Goal: Task Accomplishment & Management: Complete application form

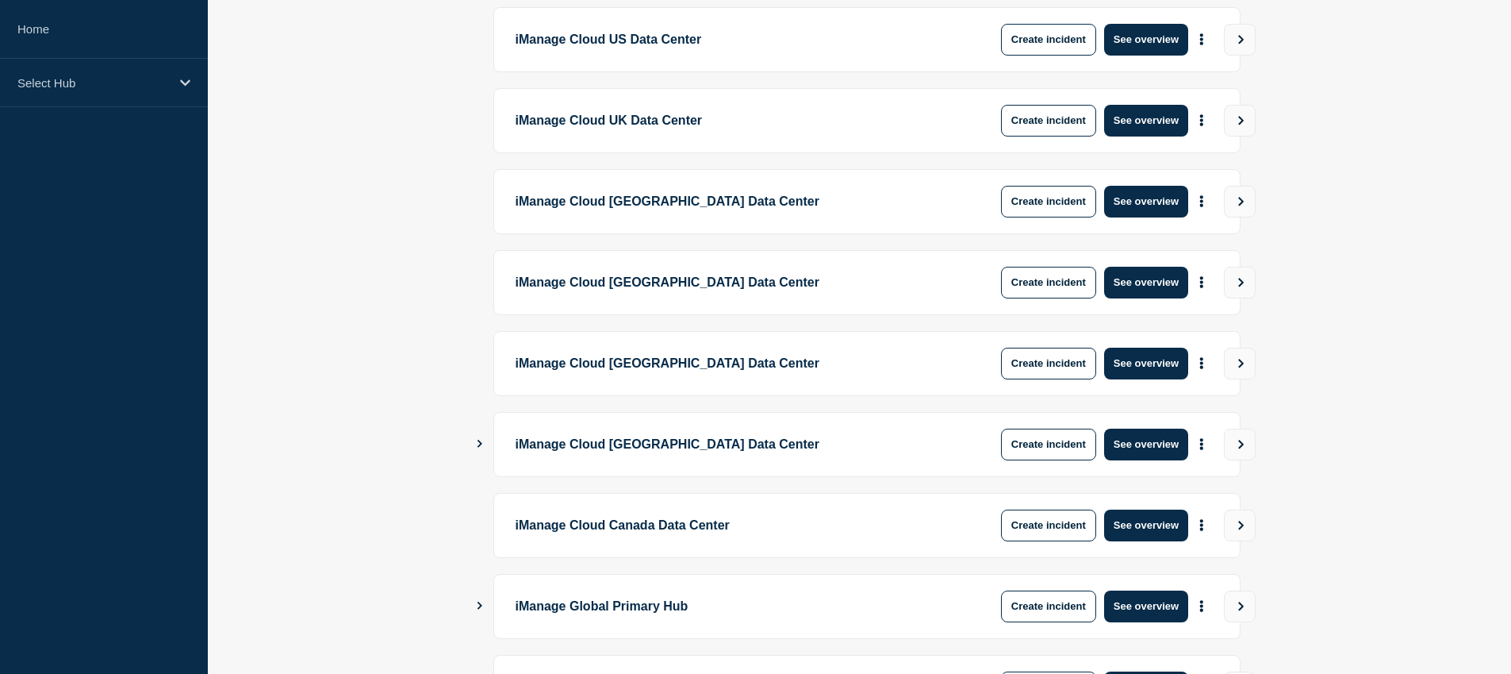
scroll to position [352, 0]
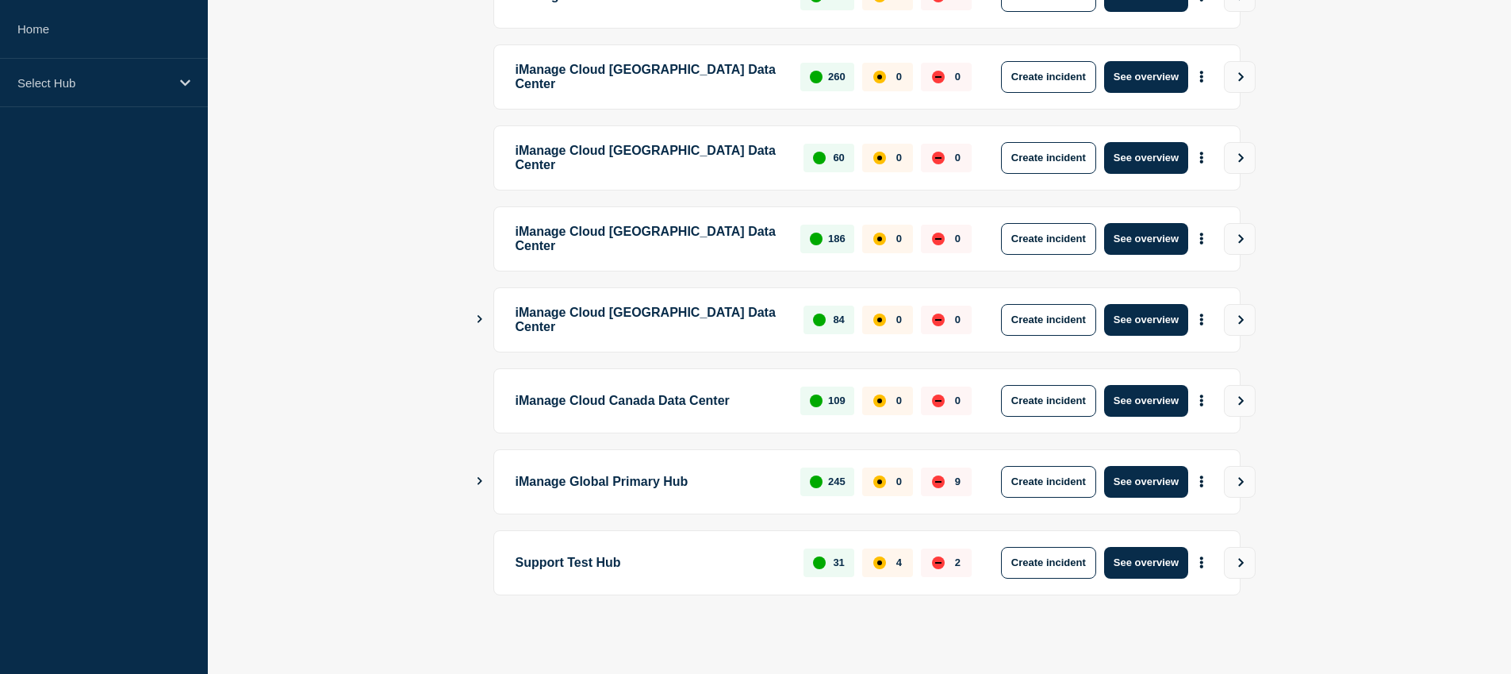
click at [486, 482] on div "iManage Global Primary Hub 245 0 9 Create incident See overview" at bounding box center [860, 481] width 762 height 65
click at [479, 481] on icon "Show Connected Hubs" at bounding box center [479, 481] width 10 height 8
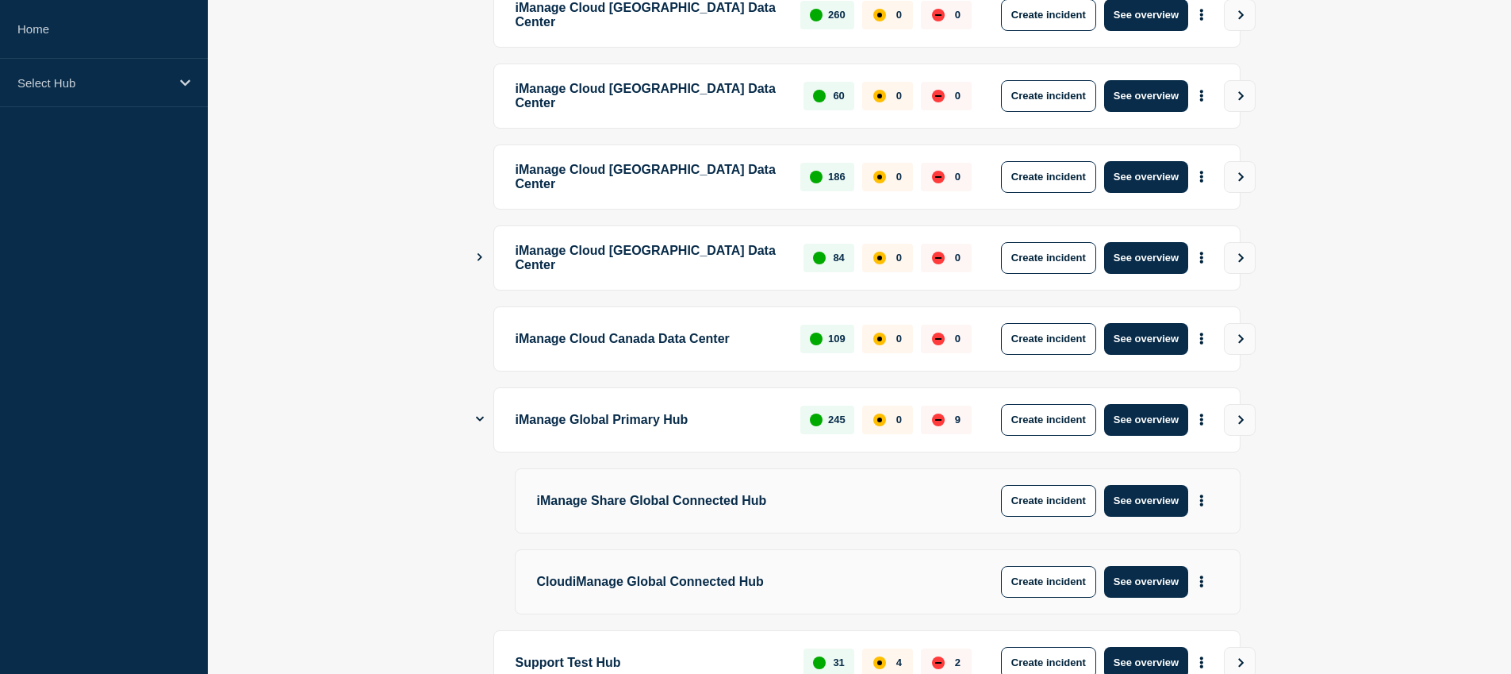
scroll to position [514, 0]
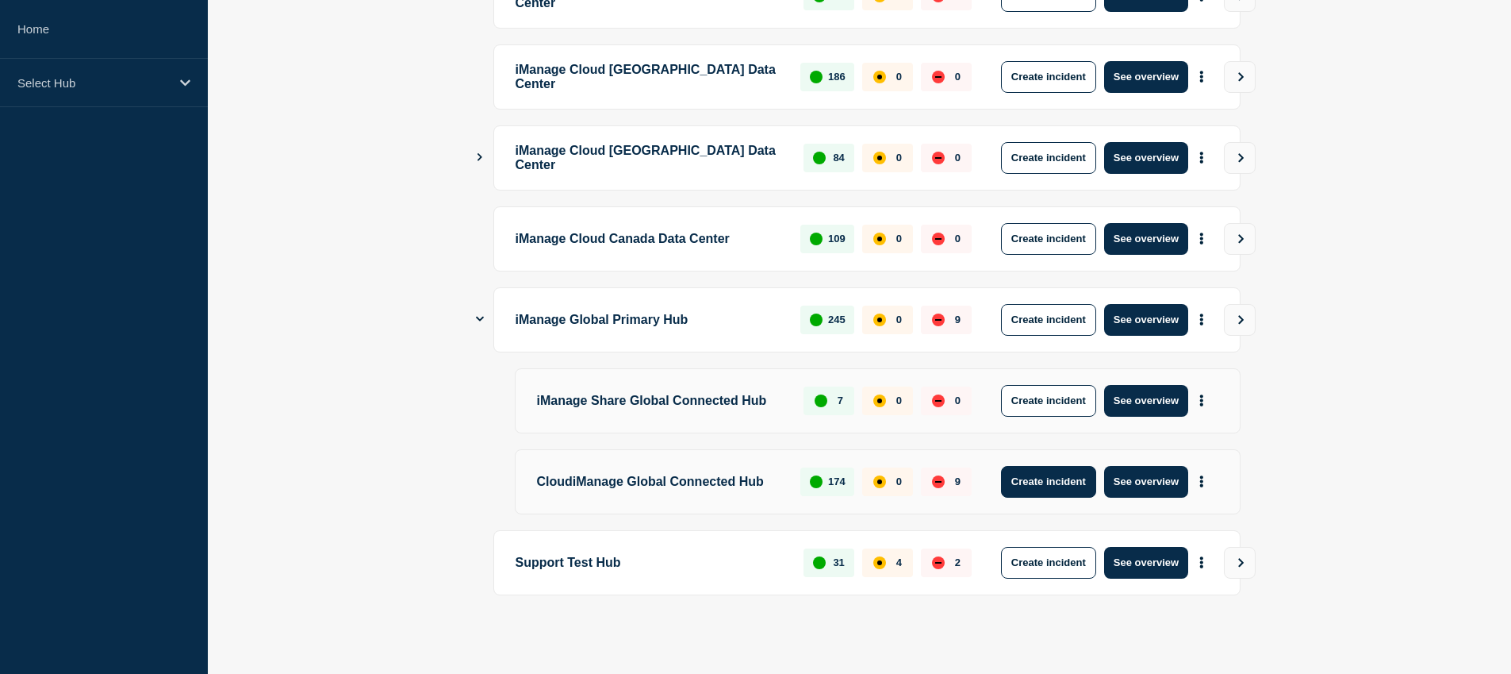
click at [1065, 478] on button "Create incident" at bounding box center [1048, 482] width 95 height 32
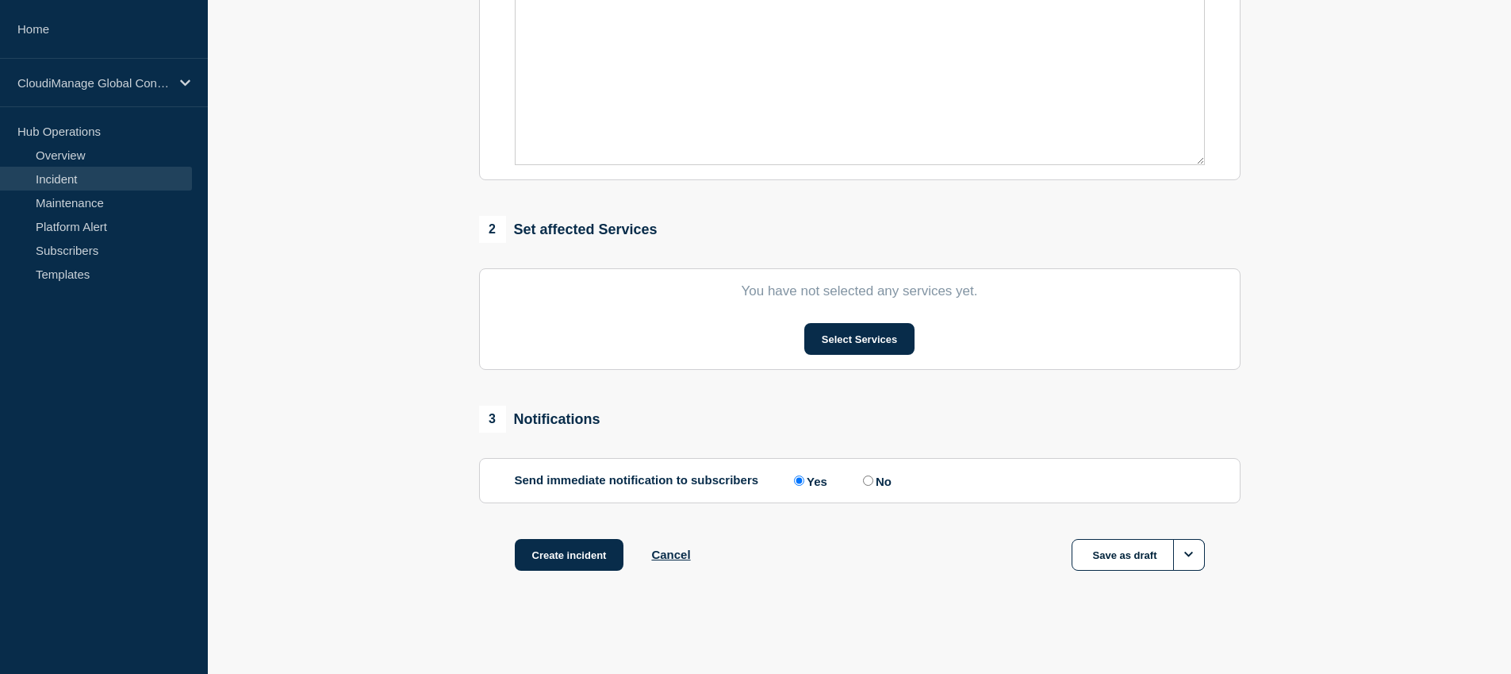
scroll to position [2, 0]
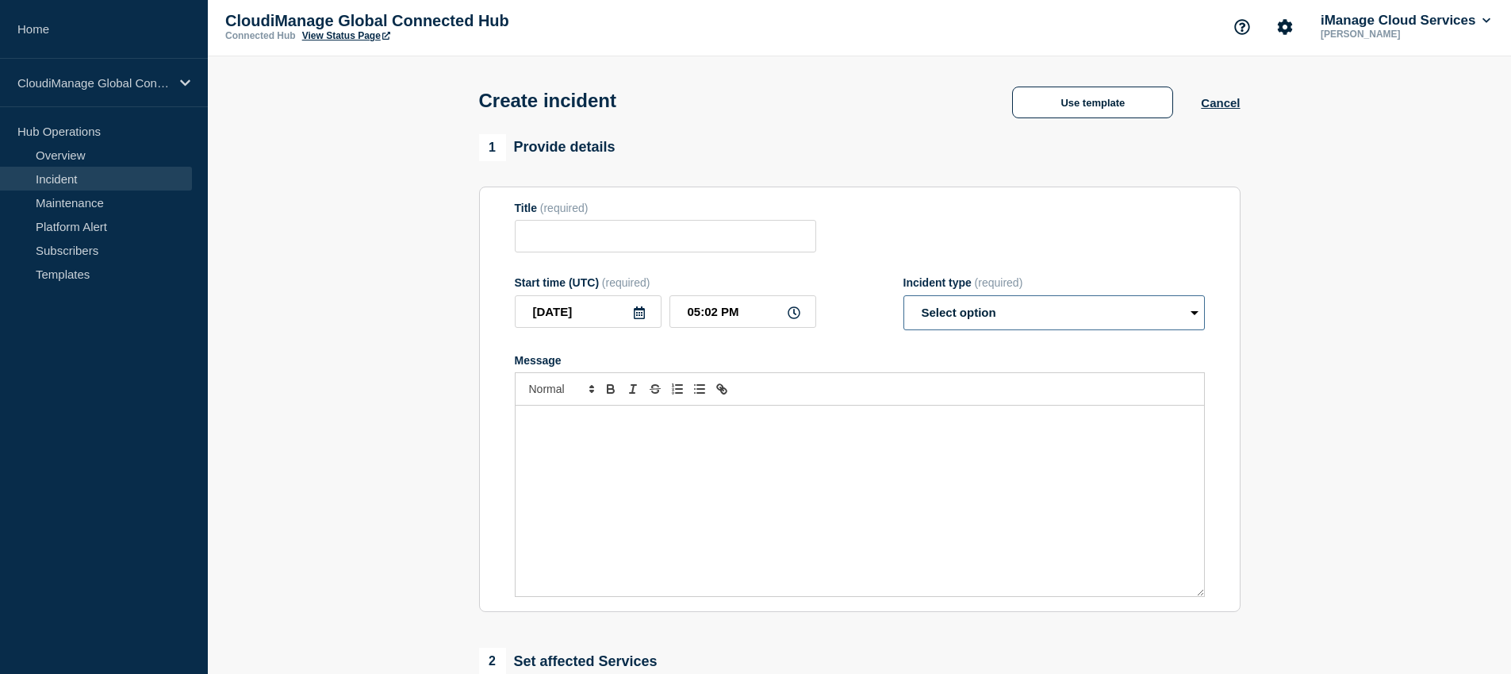
click at [1110, 324] on select "Select option Investigating Identified Monitoring" at bounding box center [1054, 312] width 301 height 35
select select "investigating"
click at [904, 305] on select "Select option Investigating Identified Monitoring" at bounding box center [1054, 312] width 301 height 35
click at [1117, 103] on button "Use template" at bounding box center [1092, 102] width 161 height 32
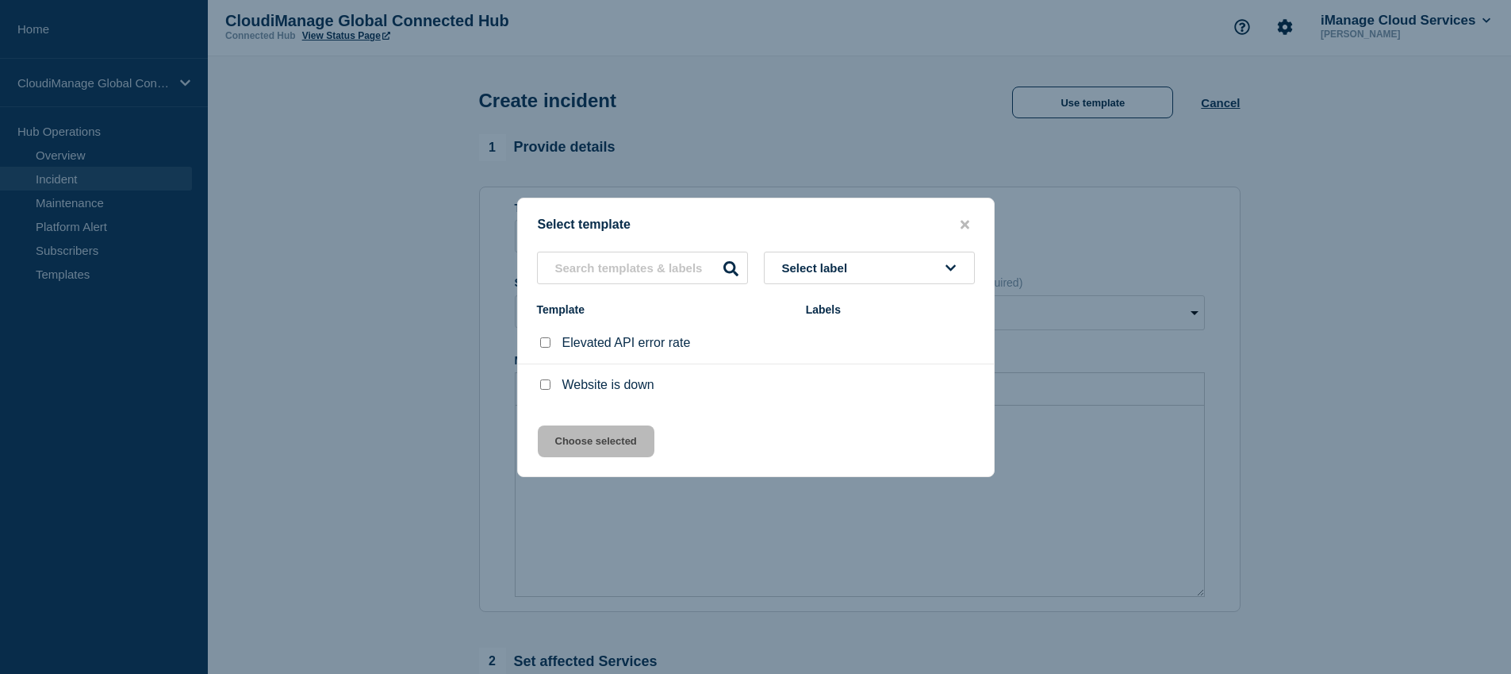
click at [852, 263] on span "Select label" at bounding box center [818, 267] width 72 height 13
click at [885, 178] on div at bounding box center [755, 337] width 1511 height 674
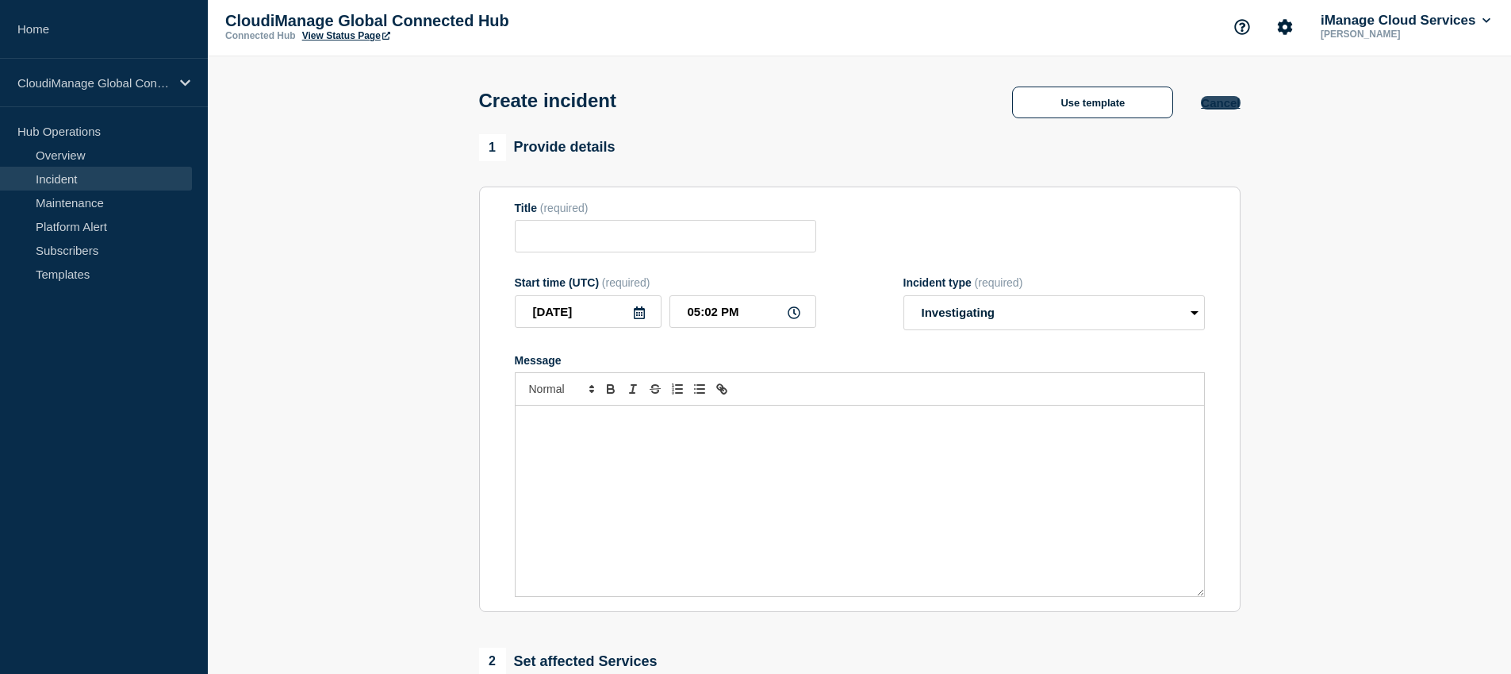
click at [1223, 104] on button "Cancel" at bounding box center [1220, 102] width 39 height 13
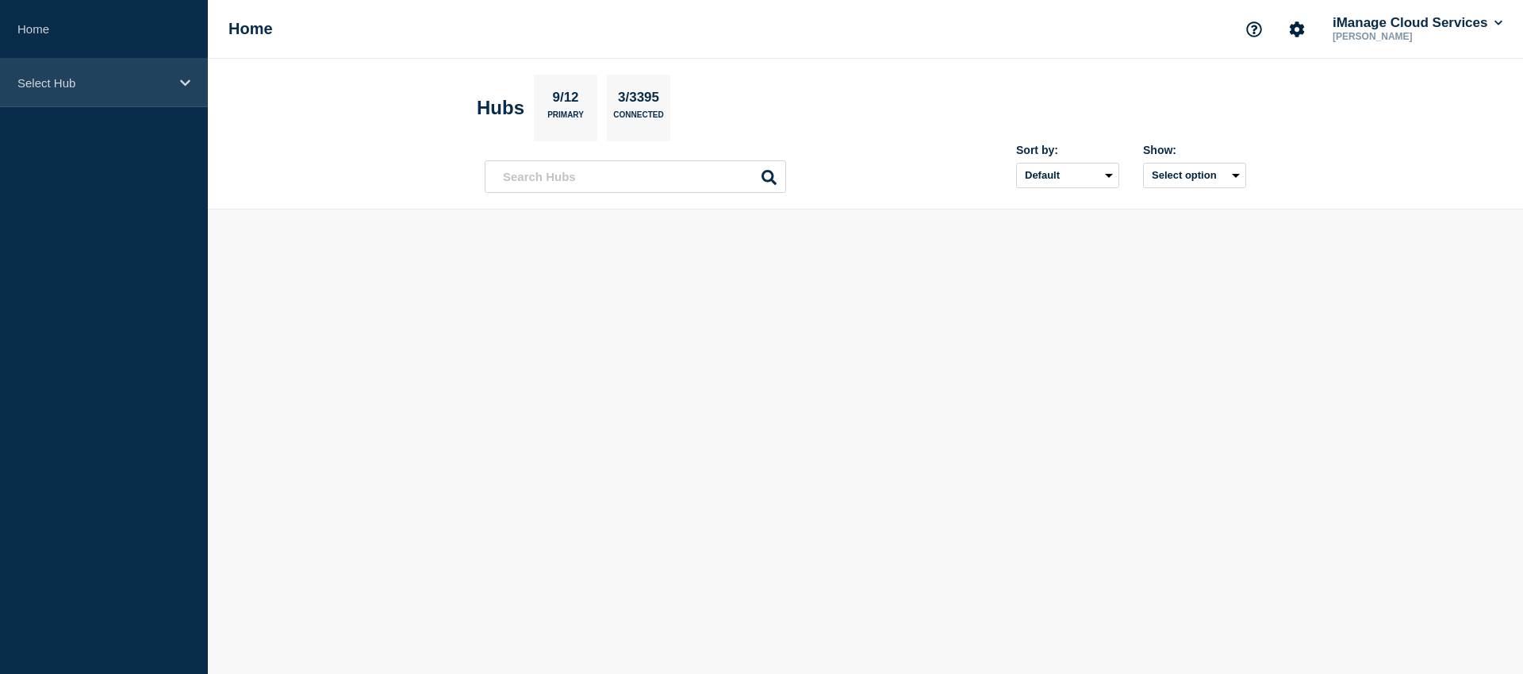
click at [94, 77] on p "Select Hub" at bounding box center [93, 82] width 152 height 13
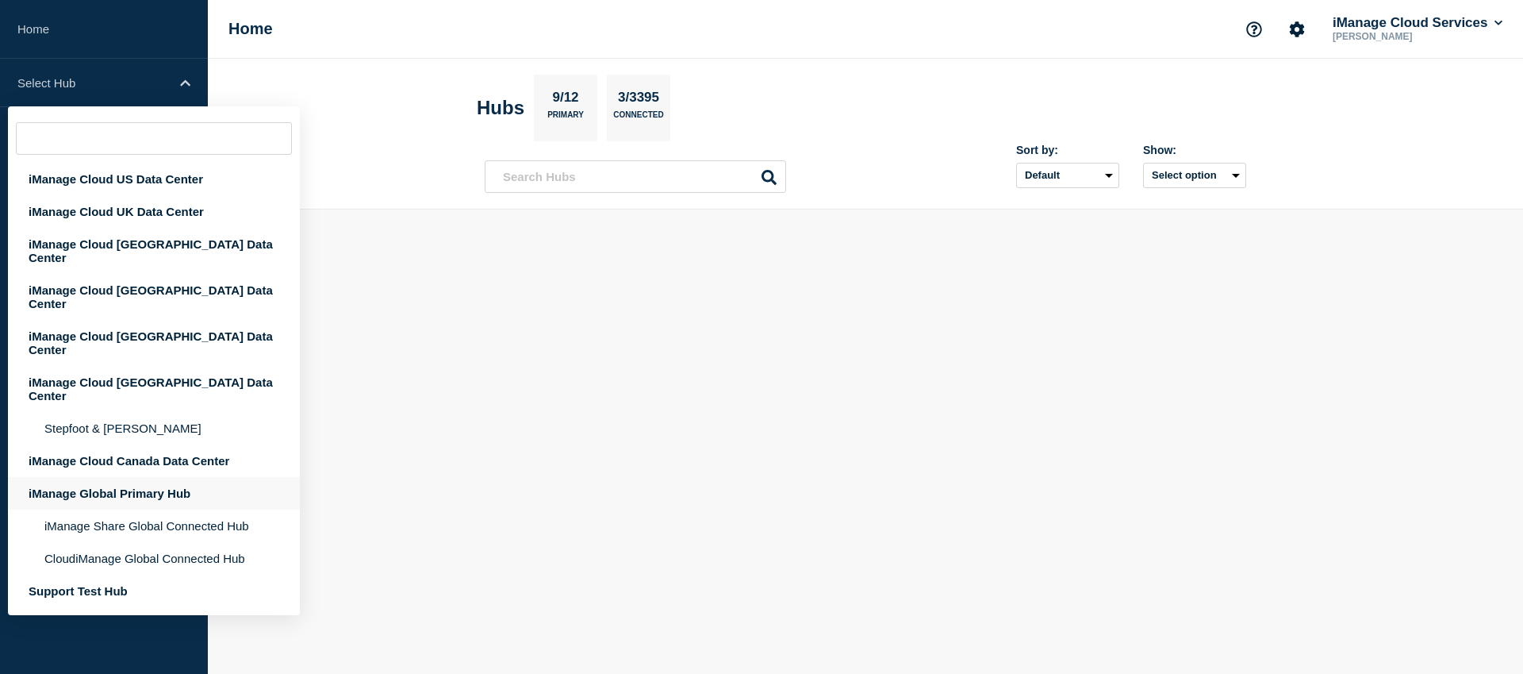
click at [117, 477] on div "iManage Global Primary Hub" at bounding box center [154, 493] width 292 height 33
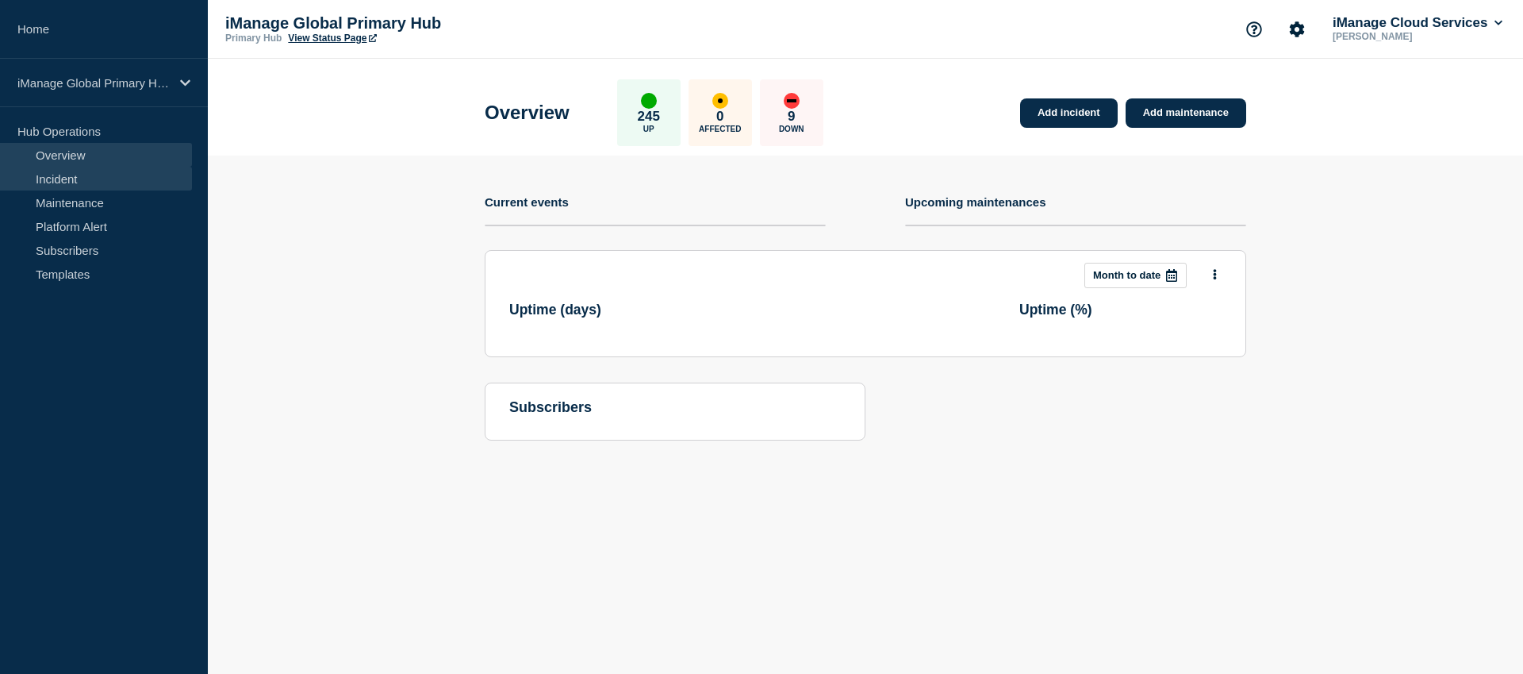
click at [68, 181] on link "Incident" at bounding box center [96, 179] width 192 height 24
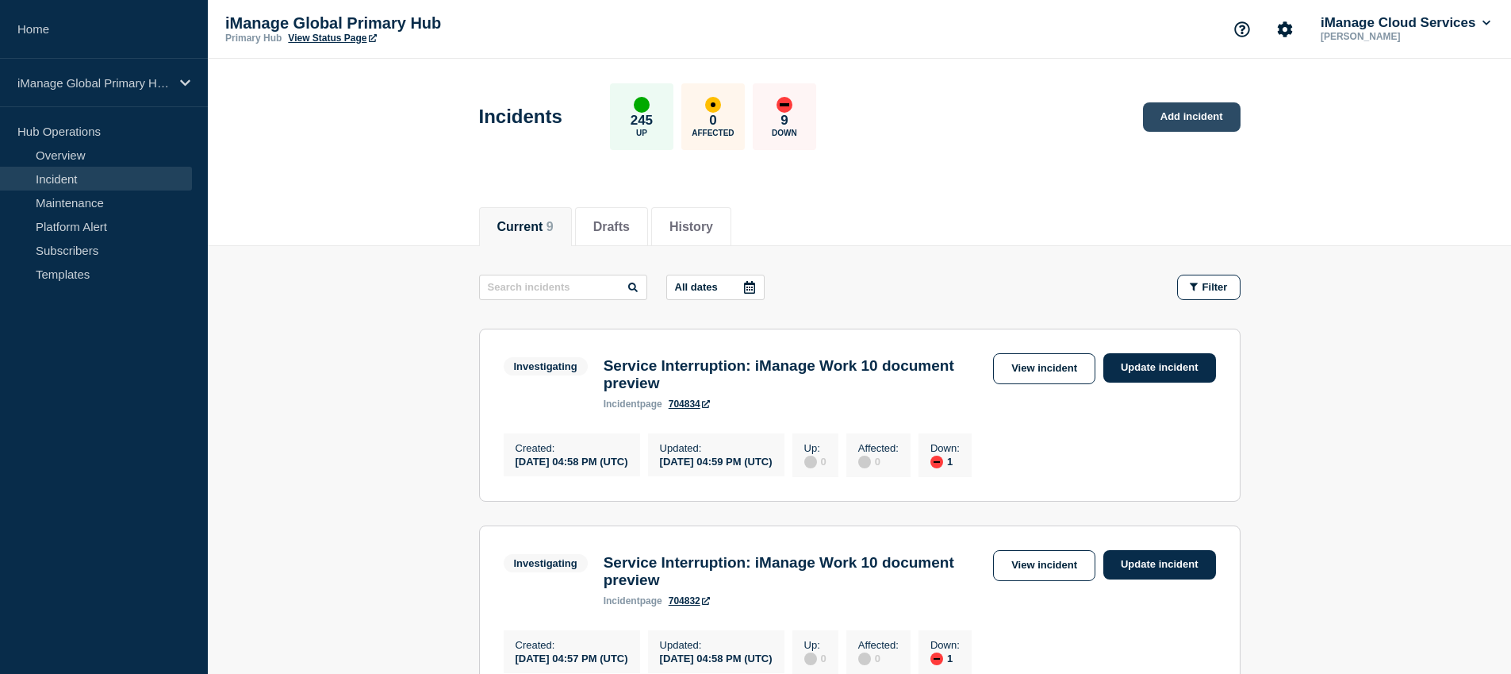
click at [1203, 116] on link "Add incident" at bounding box center [1192, 116] width 98 height 29
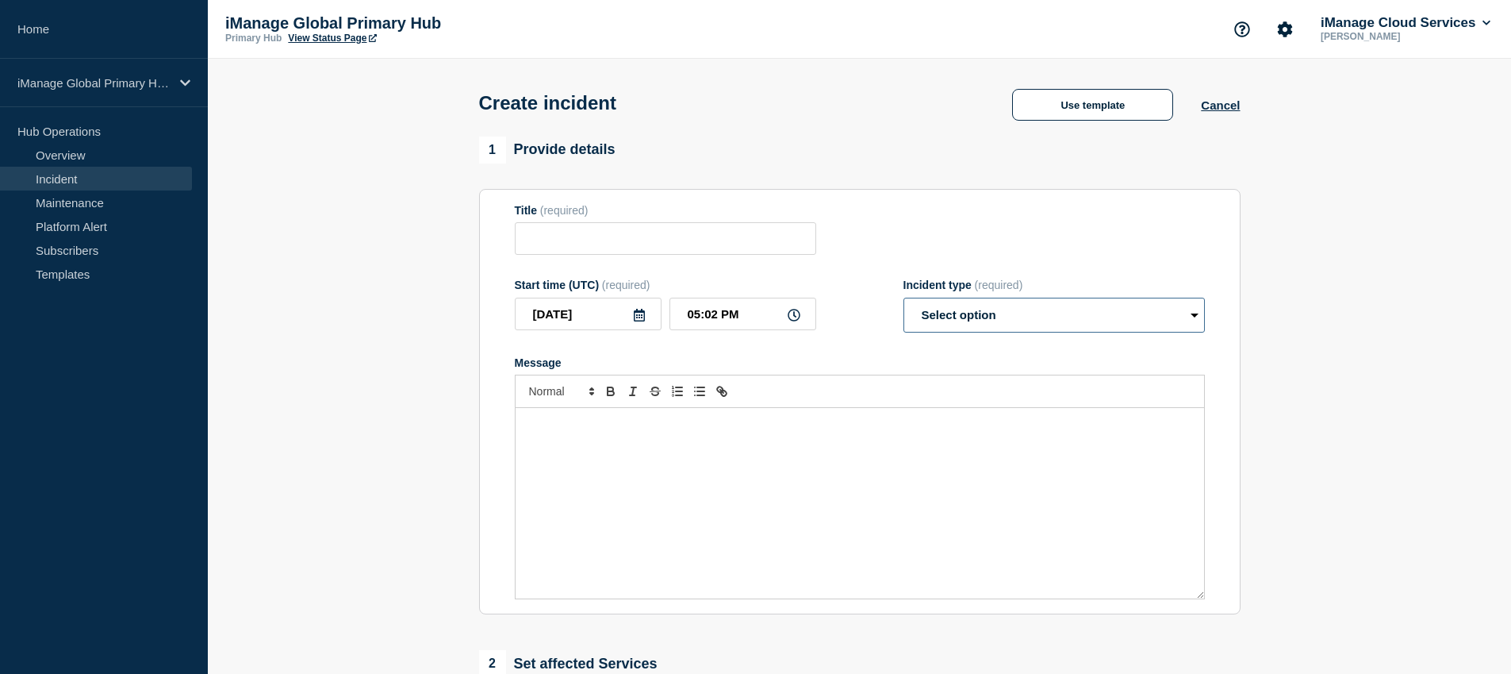
click at [1061, 332] on select "Select option Investigating Identified Monitoring" at bounding box center [1054, 314] width 301 height 35
click at [1123, 101] on button "Use template" at bounding box center [1092, 105] width 161 height 32
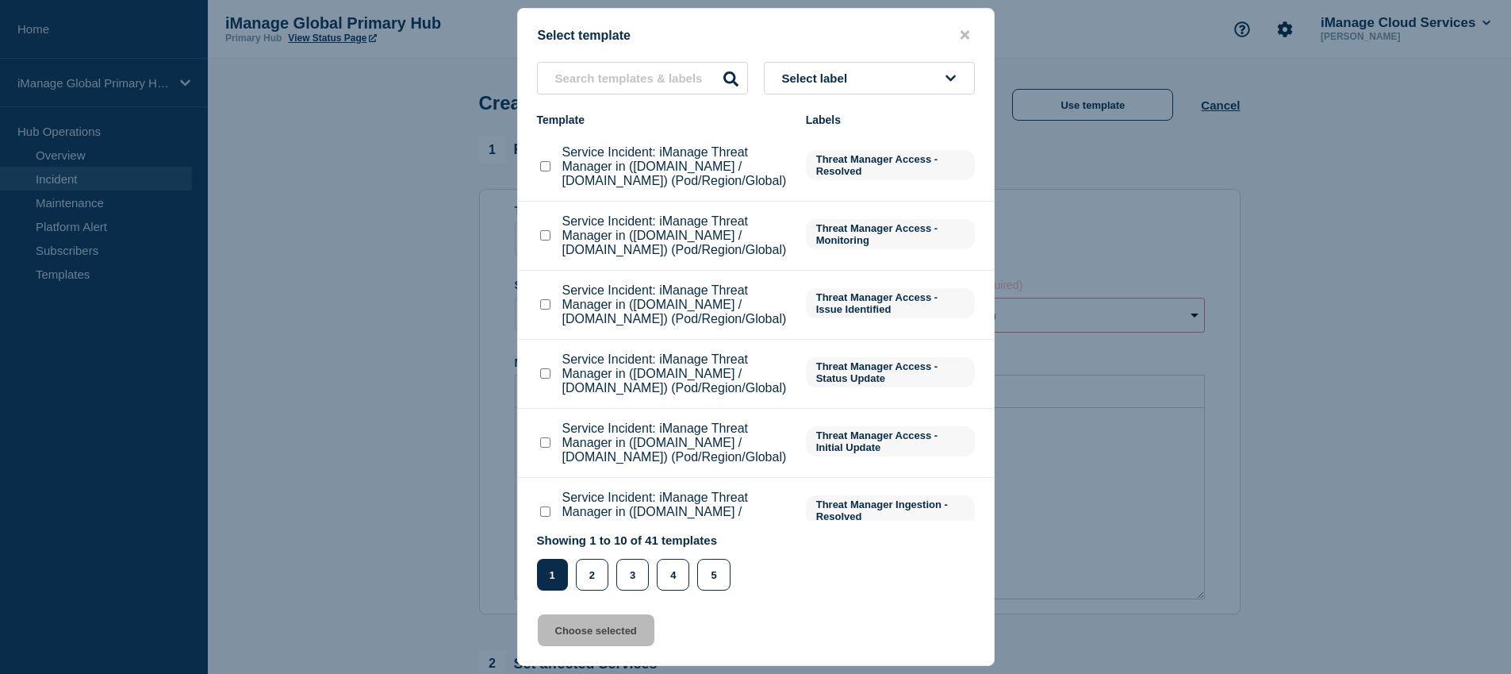
click at [889, 73] on button "Select label" at bounding box center [869, 78] width 211 height 33
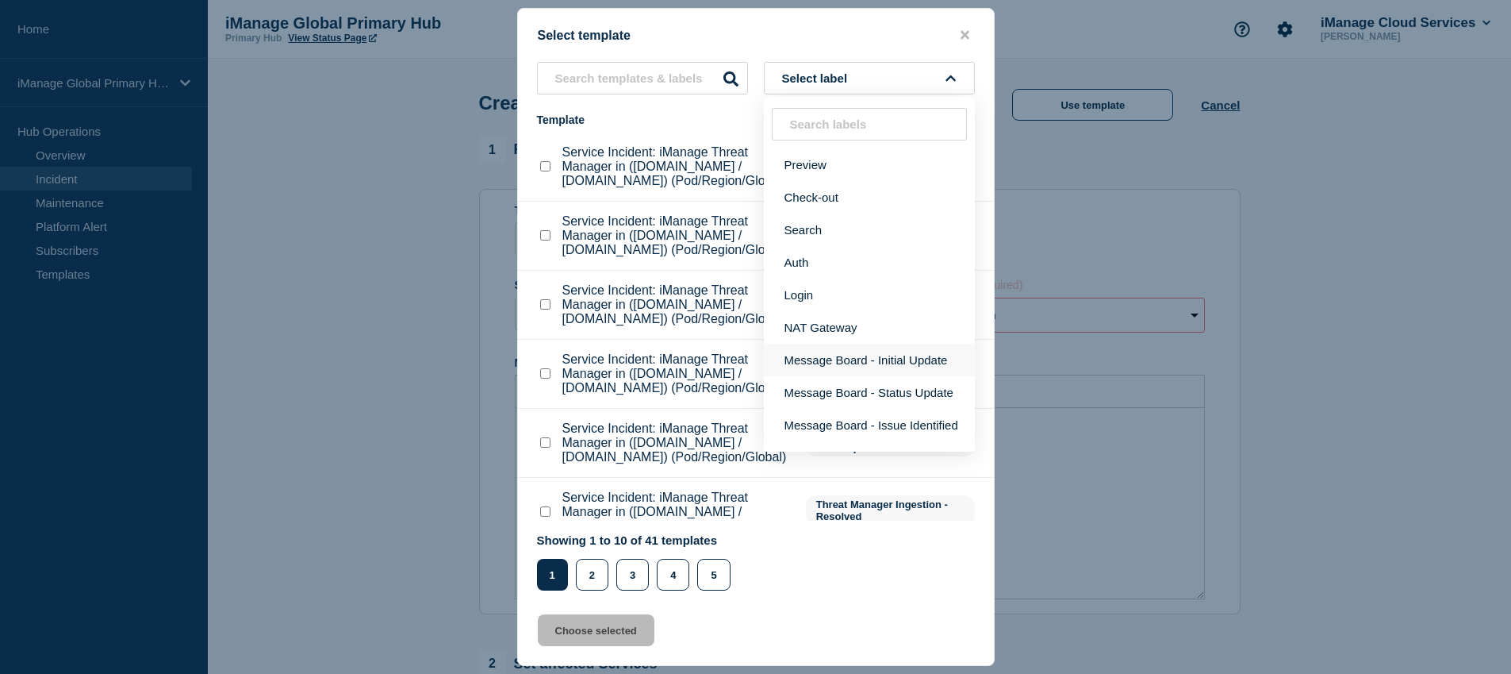
click at [854, 367] on button "Message Board - Initial Update" at bounding box center [869, 360] width 211 height 33
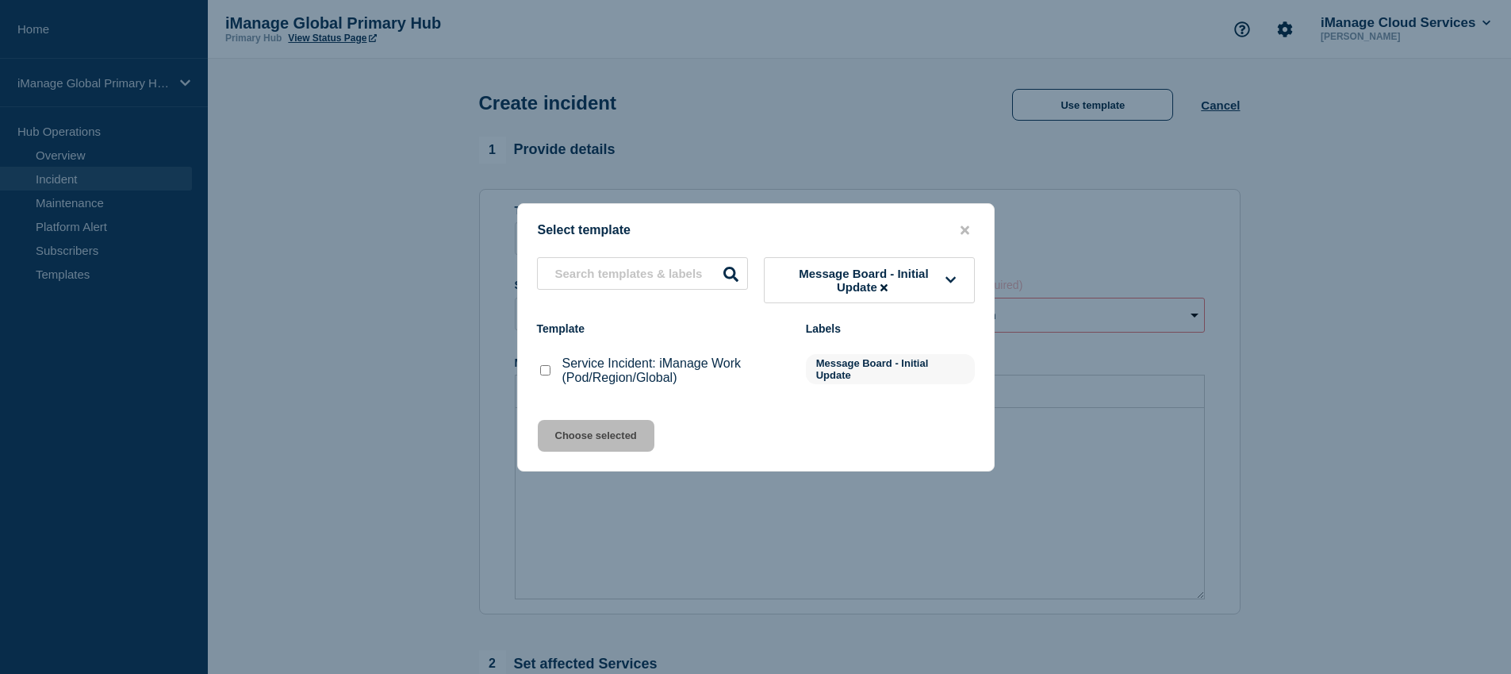
click at [614, 375] on p "Service Incident: iManage Work (Pod/Region/Global)" at bounding box center [676, 370] width 228 height 29
click at [549, 375] on input "Service Incident: iManage Work (Pod/Region/Global) checkbox" at bounding box center [545, 370] width 10 height 10
checkbox input "true"
click at [620, 451] on button "Choose selected" at bounding box center [596, 436] width 117 height 32
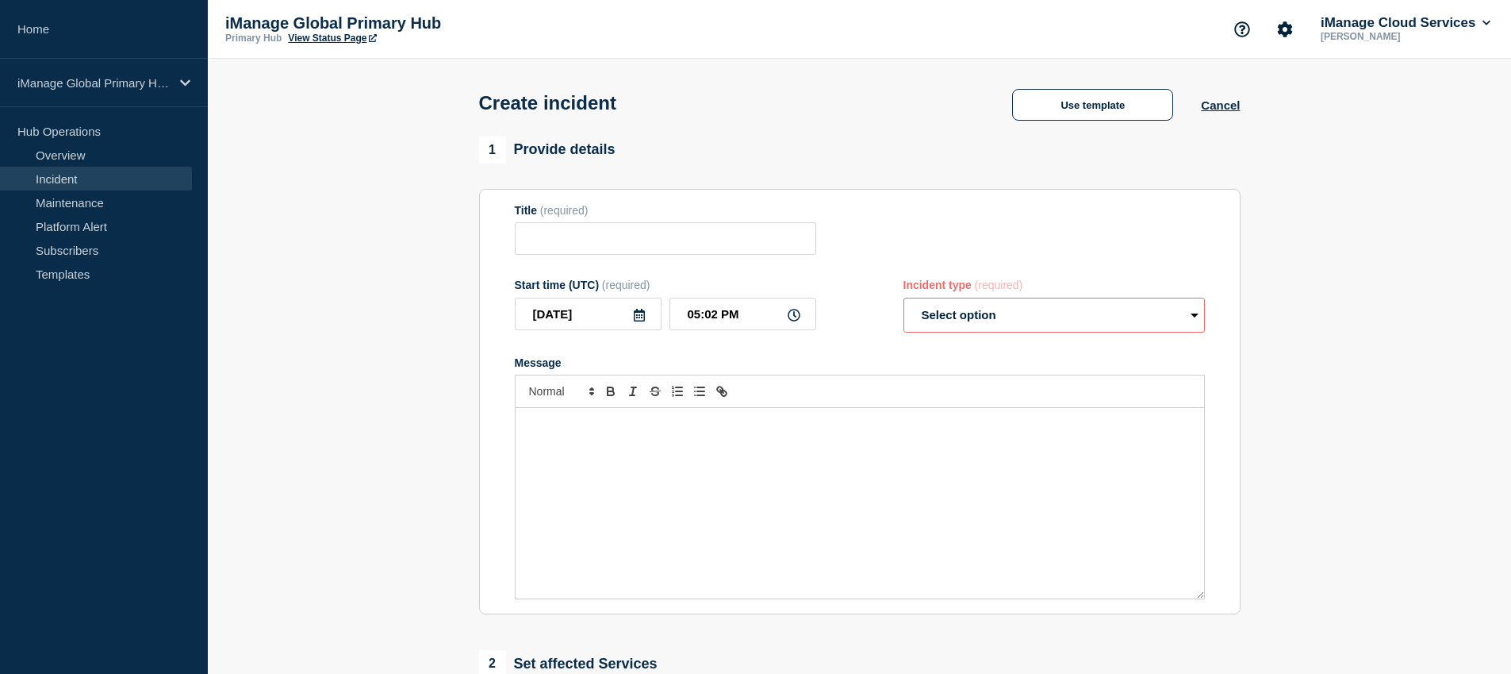
type input "Service Incident: iManage Work (Pod/Region/Global)"
select select "investigating"
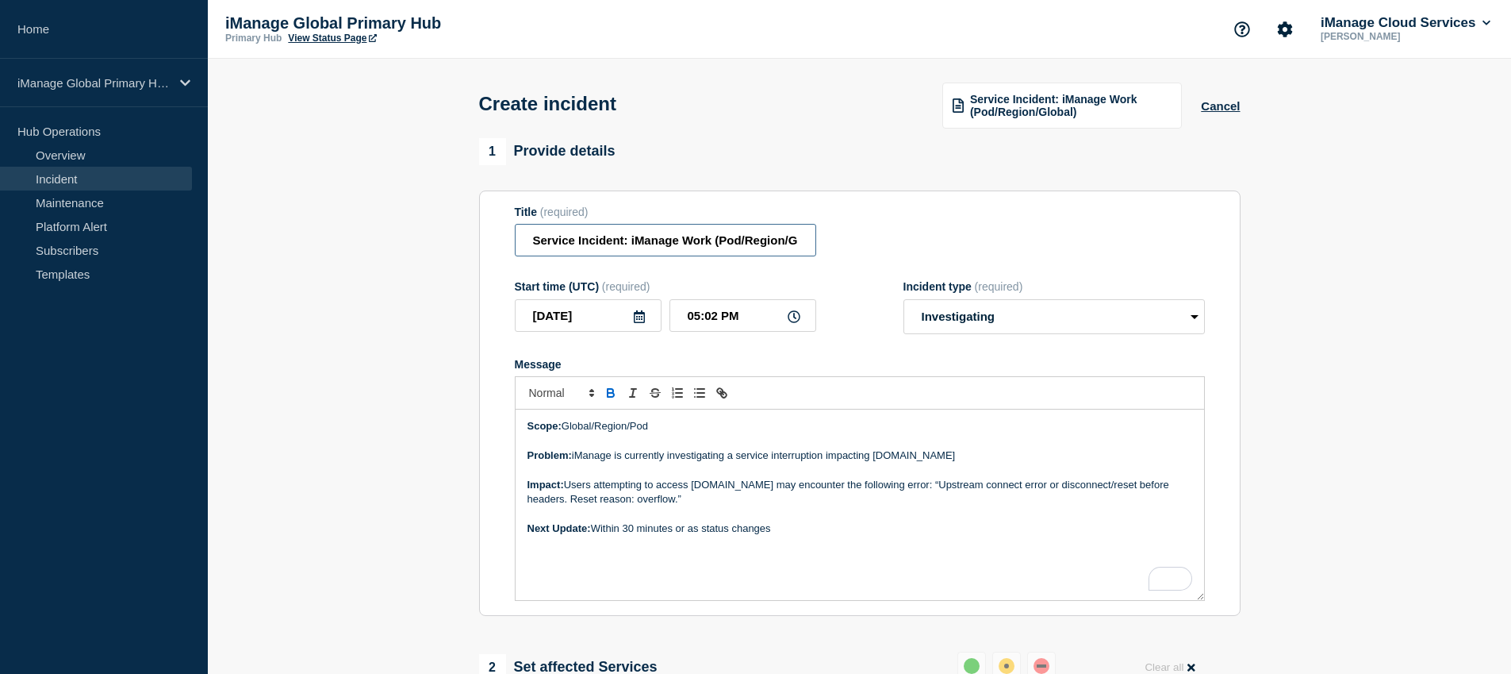
scroll to position [0, 29]
drag, startPoint x: 715, startPoint y: 249, endPoint x: 825, endPoint y: 250, distance: 110.3
click at [825, 250] on div "Title (required) Service Incident: iManage Work (Pod/Region/Global)" at bounding box center [860, 231] width 690 height 52
type input "Service Incident: iManage Work Preview"
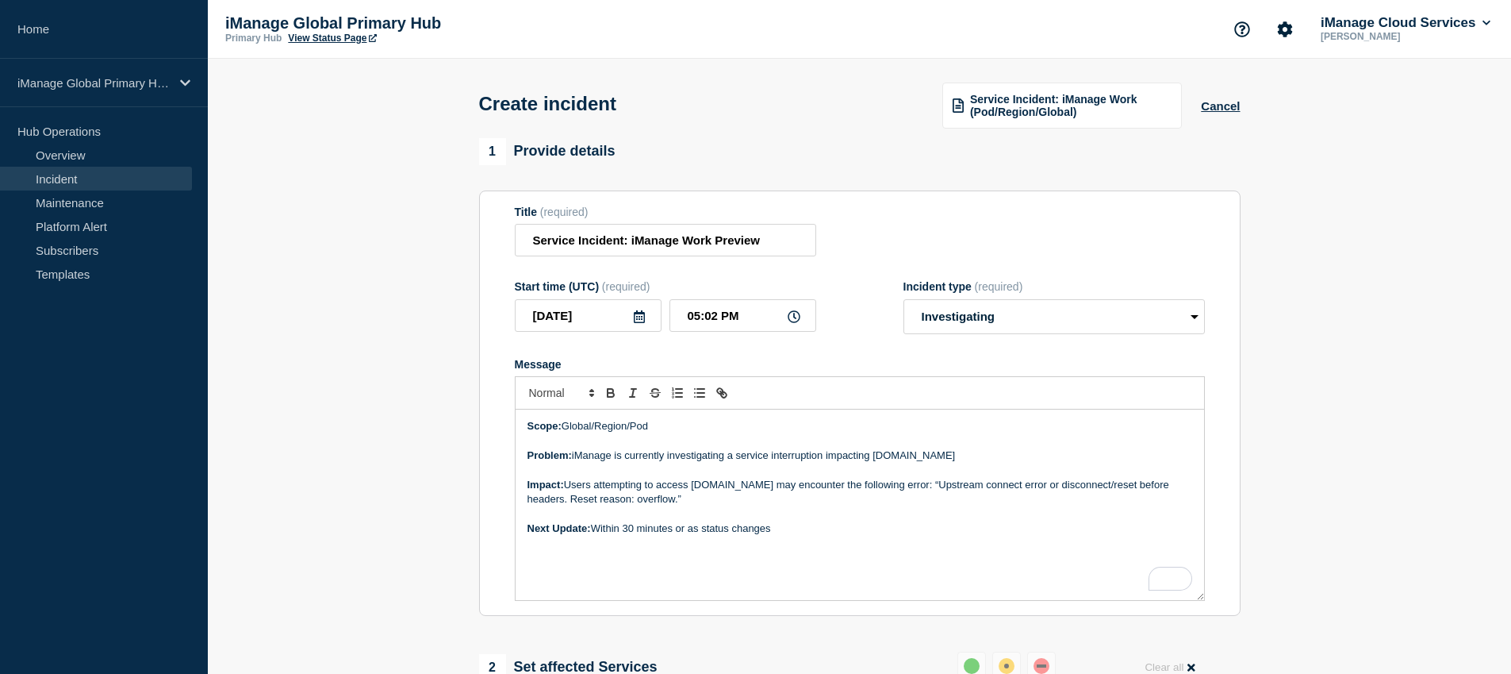
click at [662, 433] on p "Scope: Global/Region/Pod" at bounding box center [860, 426] width 665 height 14
click at [761, 463] on p "Problem: iManage is currently investigating a service interruption impacting [D…" at bounding box center [860, 455] width 665 height 14
click at [707, 463] on p "Problem: iManage is currently investigating a service interruption impacting [D…" at bounding box center [860, 455] width 665 height 14
click at [871, 463] on p "Problem: iManage is currently investigating a service interruption impacting [D…" at bounding box center [860, 455] width 665 height 14
drag, startPoint x: 701, startPoint y: 514, endPoint x: 658, endPoint y: 499, distance: 46.2
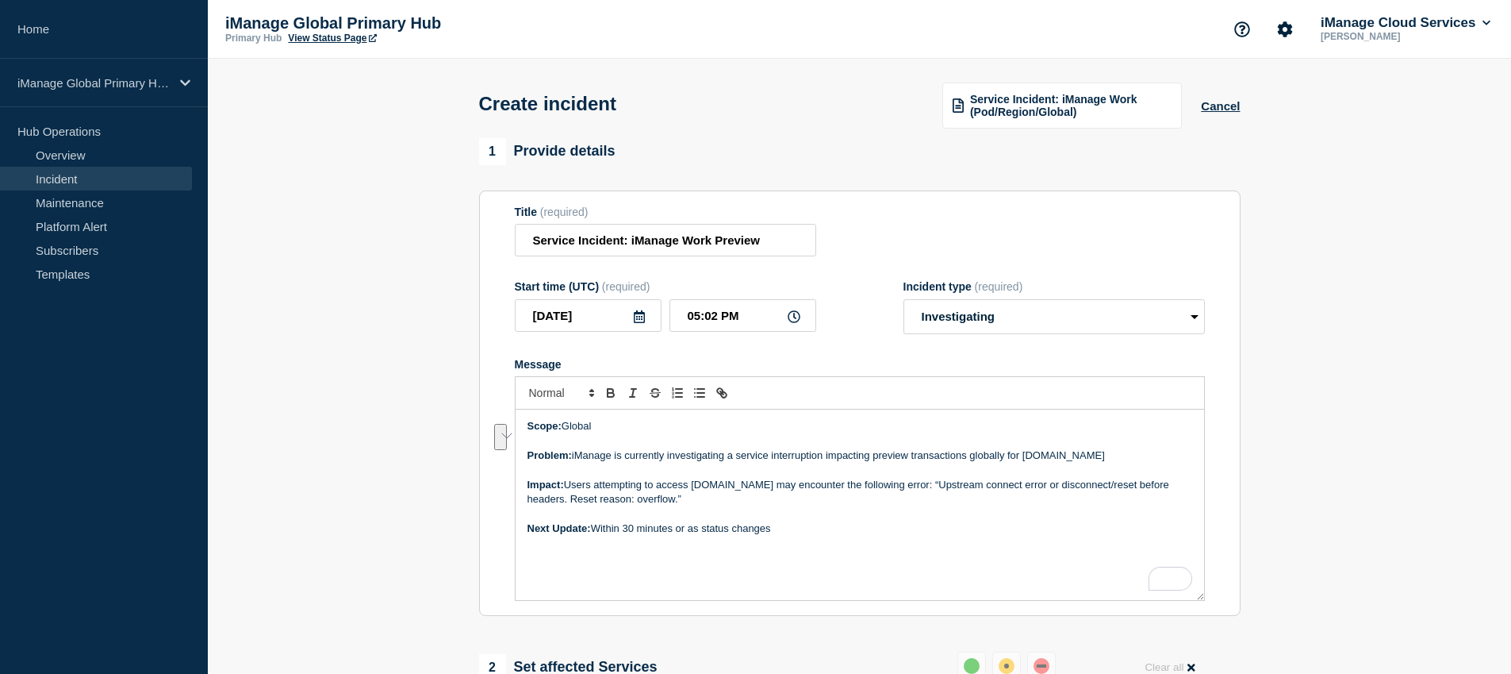
click at [658, 499] on p "Impact: Users attempting to access [DOMAIN_NAME] may encounter the following er…" at bounding box center [860, 492] width 665 height 29
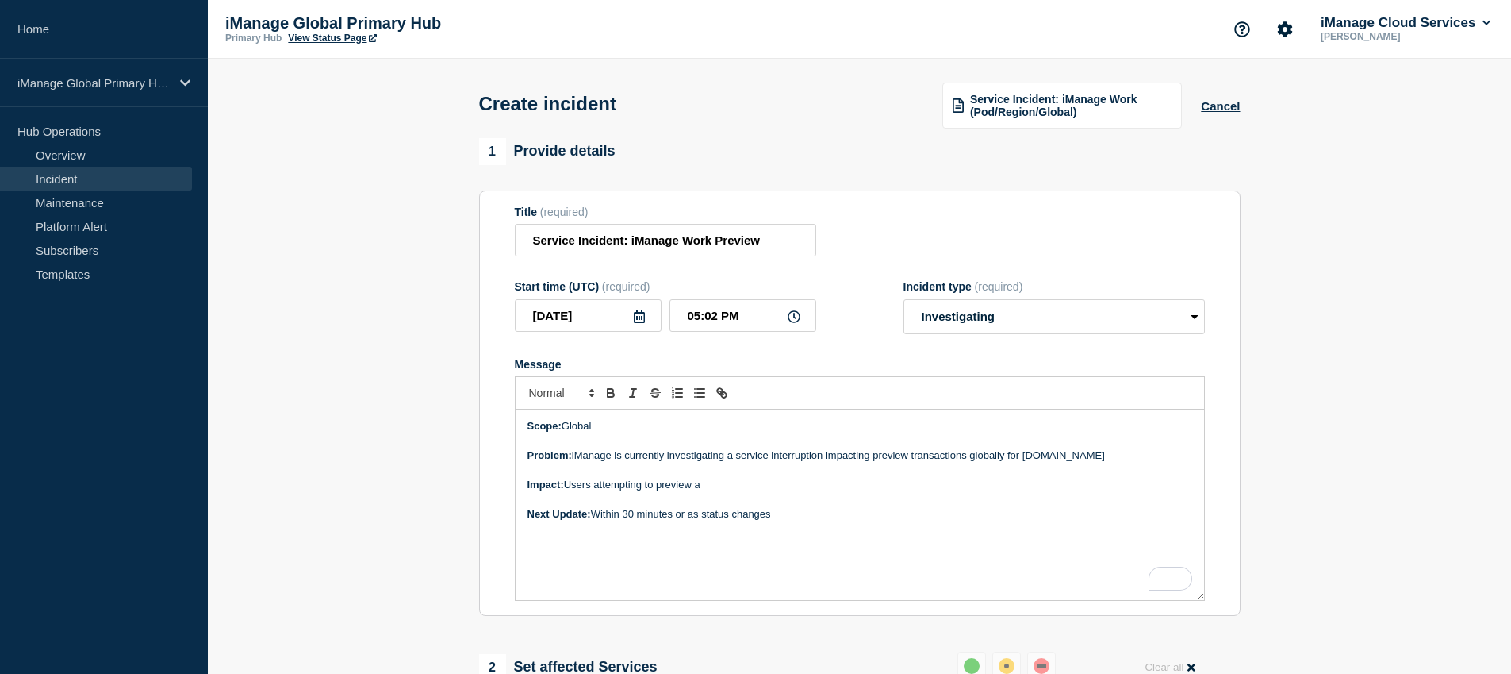
click at [535, 520] on strong "Next Update:" at bounding box center [559, 514] width 63 height 12
click at [715, 492] on p "Impact: Users attempting to preview a" at bounding box center [860, 485] width 665 height 14
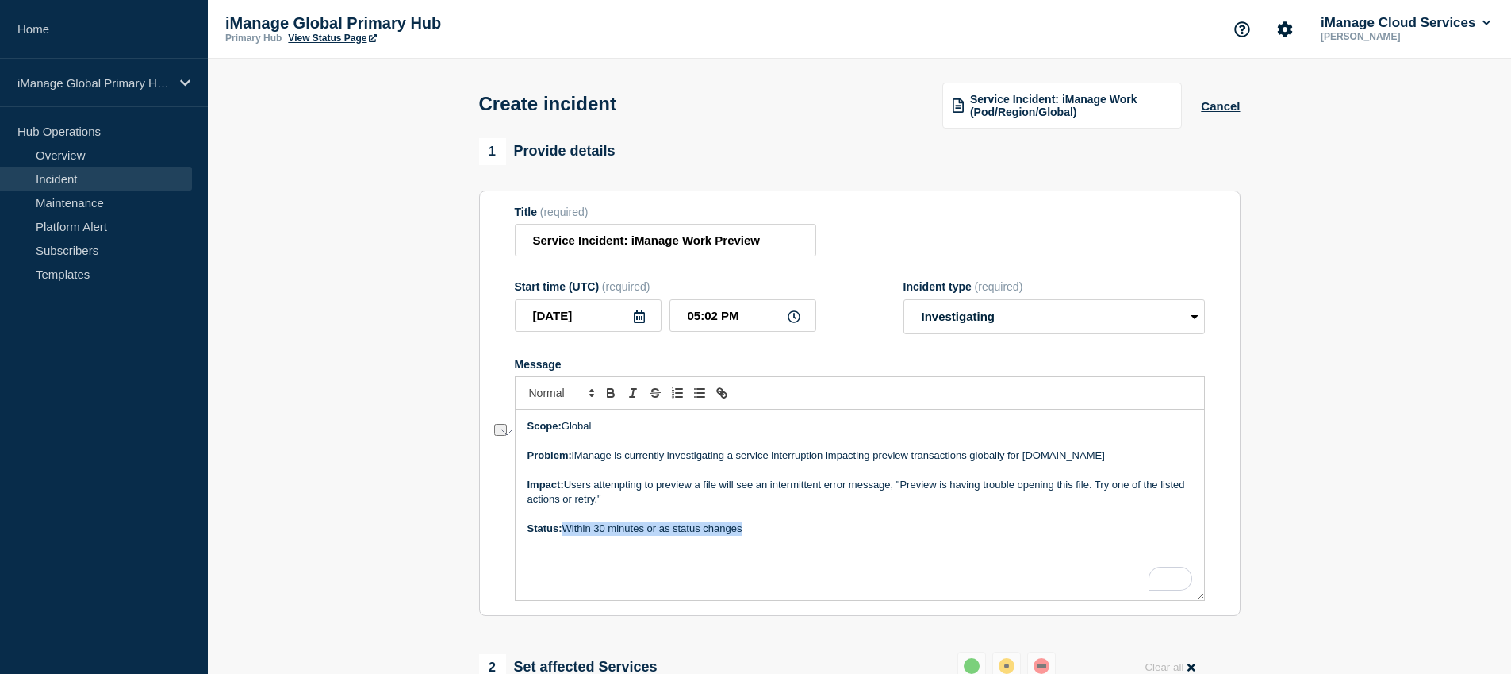
drag, startPoint x: 567, startPoint y: 540, endPoint x: 764, endPoint y: 547, distance: 196.9
click at [764, 535] on p "Status: Within 30 minutes or as status changes" at bounding box center [860, 528] width 665 height 14
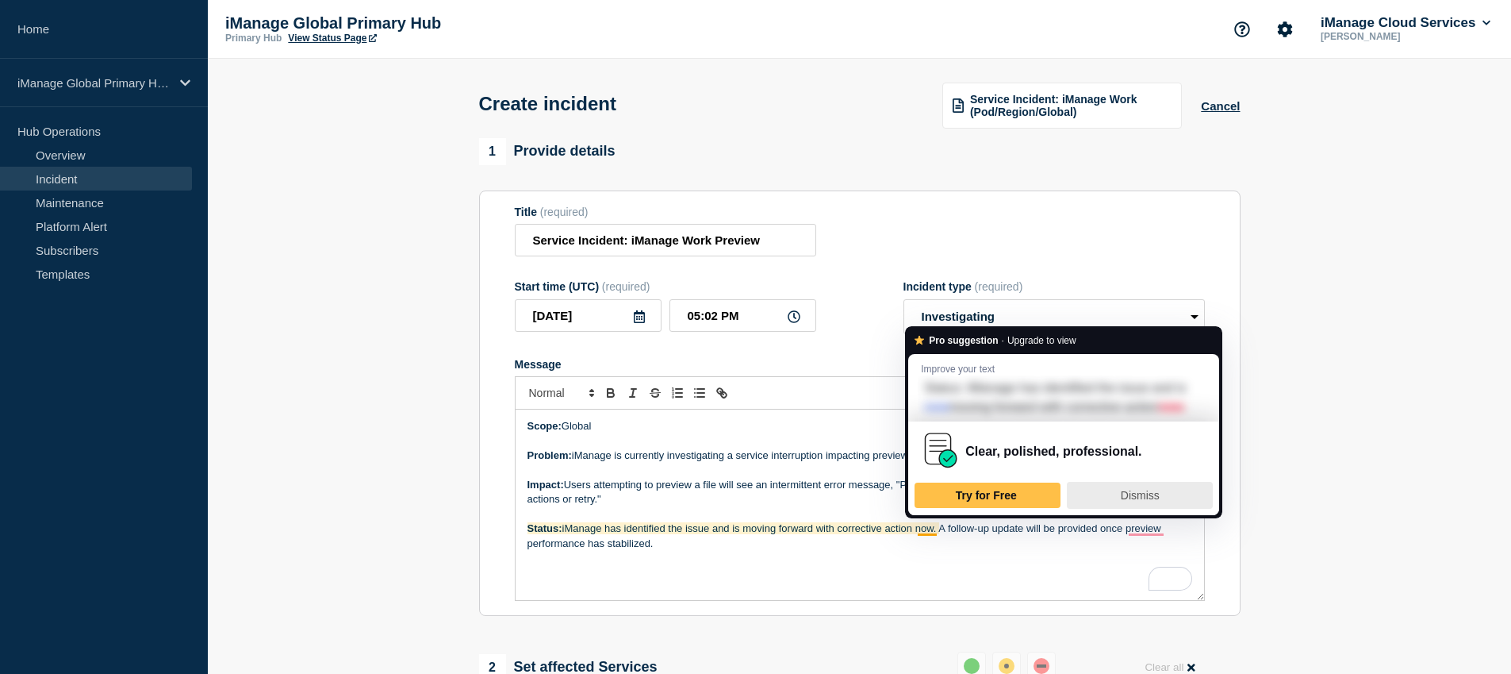
click at [1123, 501] on span "Dismiss" at bounding box center [1140, 495] width 39 height 13
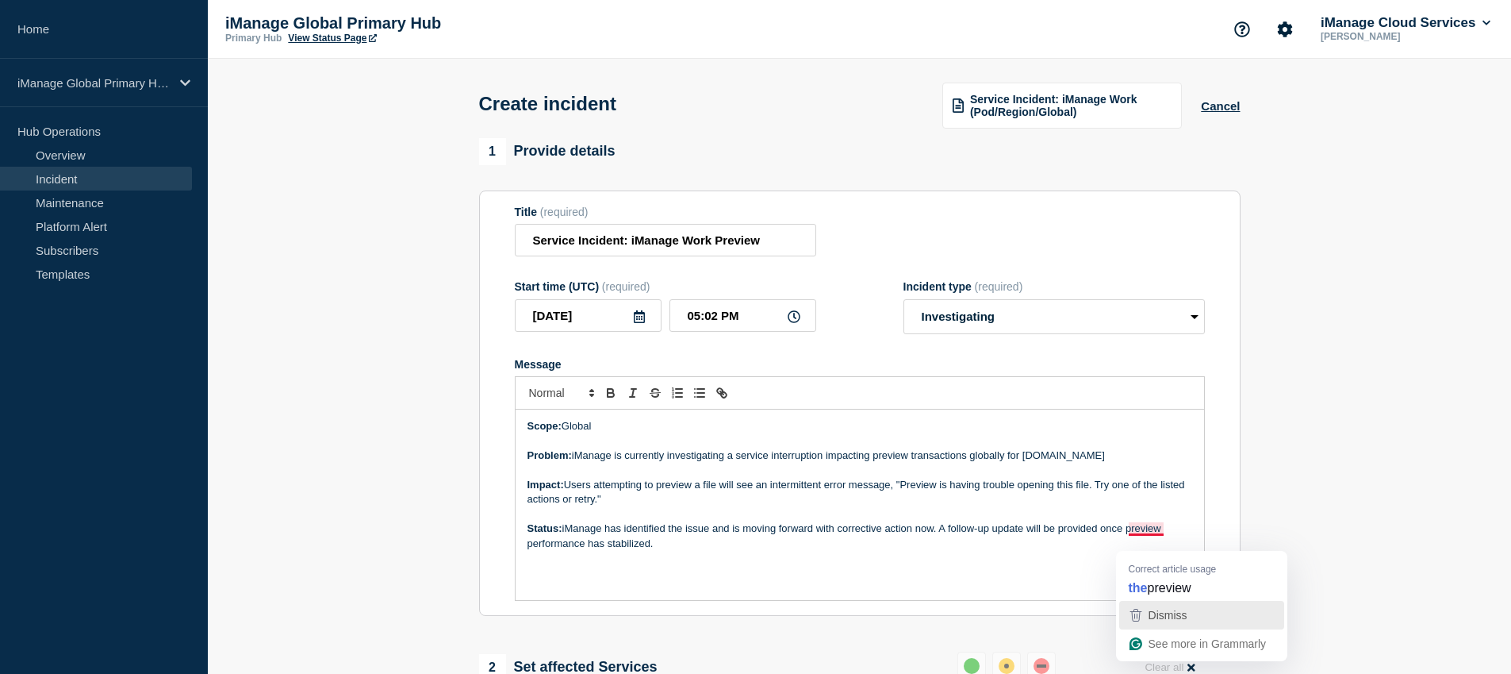
click at [1172, 609] on span "Dismiss" at bounding box center [1168, 614] width 39 height 13
drag, startPoint x: 740, startPoint y: 566, endPoint x: 517, endPoint y: 438, distance: 257.3
click at [517, 438] on html "Home iManage Global Primary Hub Hub Operations Overview Incident Maintenance Pl…" at bounding box center [755, 337] width 1511 height 674
copy div "Scope: Global Problem: iManage is currently investigating a service interruptio…"
click at [919, 551] on p "Status: iManage has identified the issue and is moving forward with corrective …" at bounding box center [860, 535] width 665 height 29
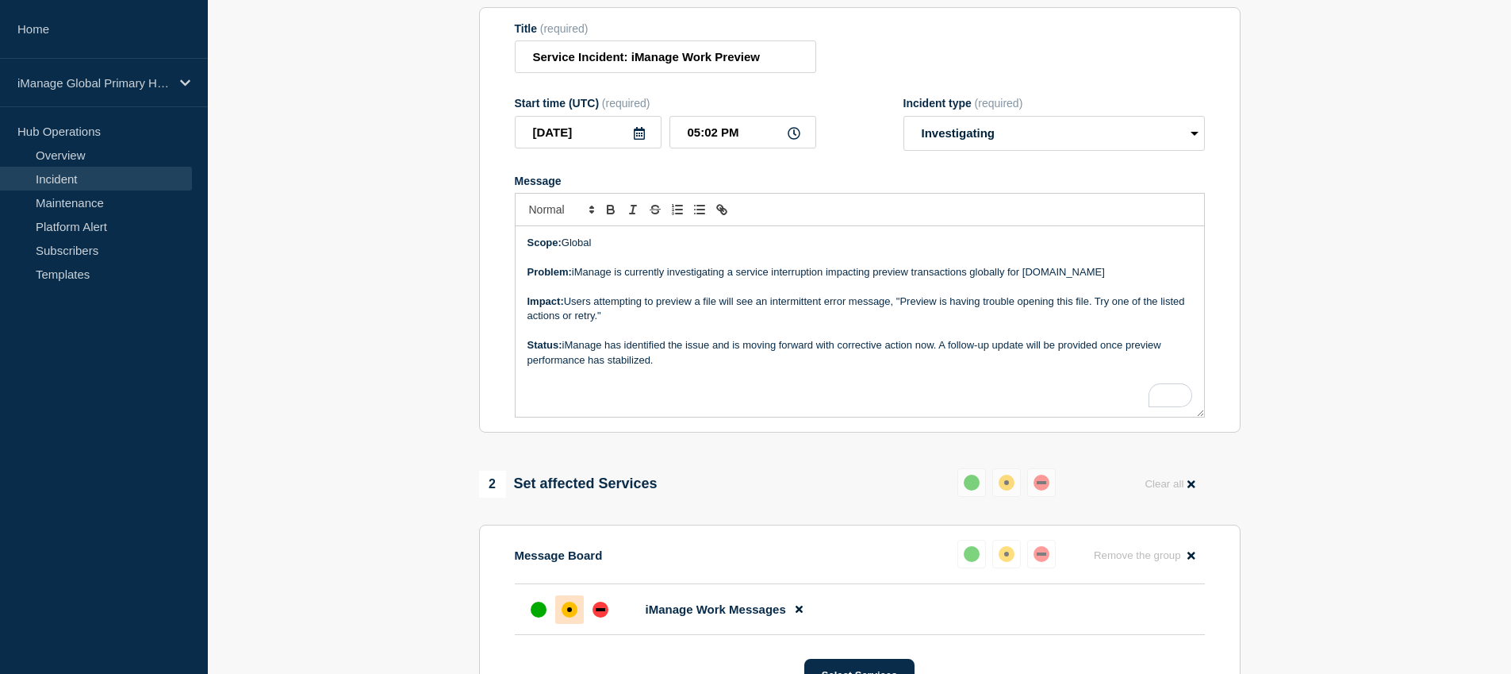
scroll to position [184, 0]
click at [958, 145] on select "Select option Investigating Identified Monitoring" at bounding box center [1054, 132] width 301 height 35
select select "identified"
click at [904, 126] on select "Select option Investigating Identified Monitoring" at bounding box center [1054, 132] width 301 height 35
click at [808, 337] on p "To enrich screen reader interactions, please activate Accessibility in Grammarl…" at bounding box center [860, 330] width 665 height 14
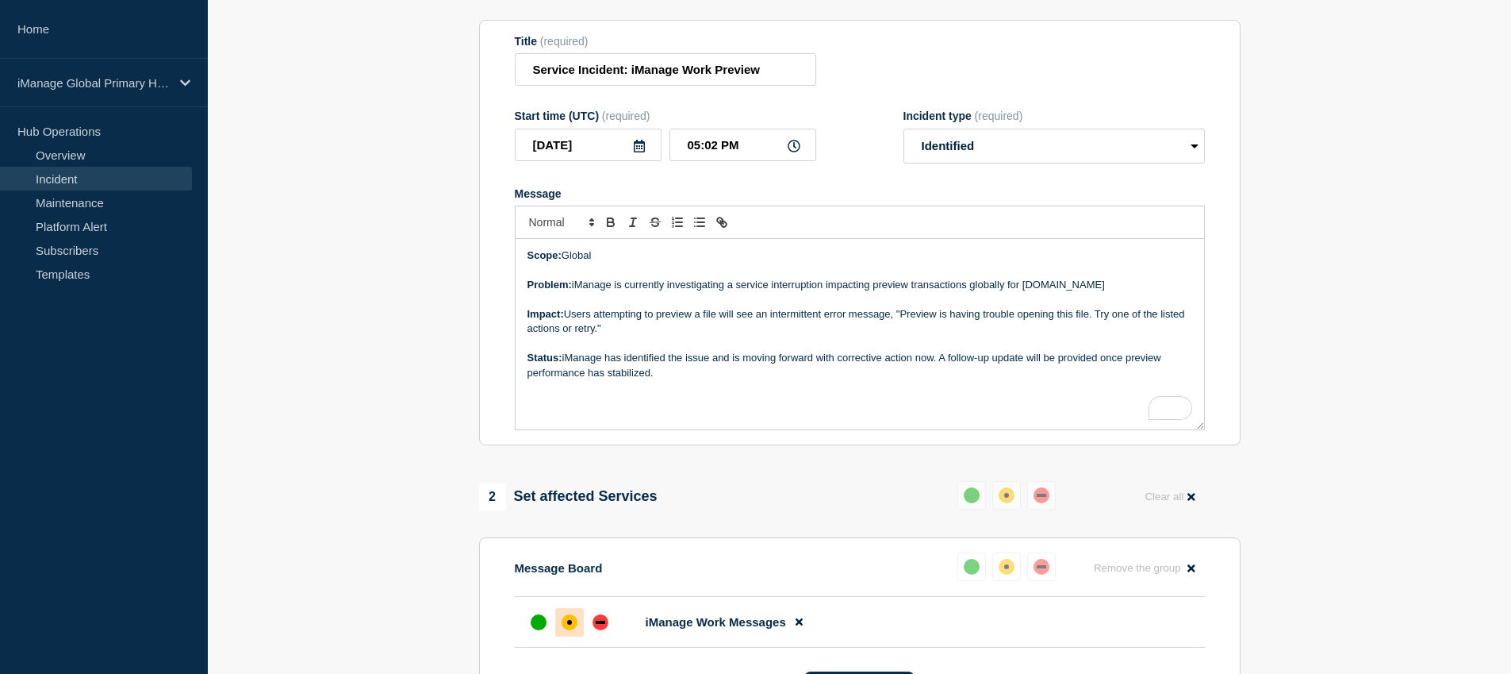
scroll to position [150, 0]
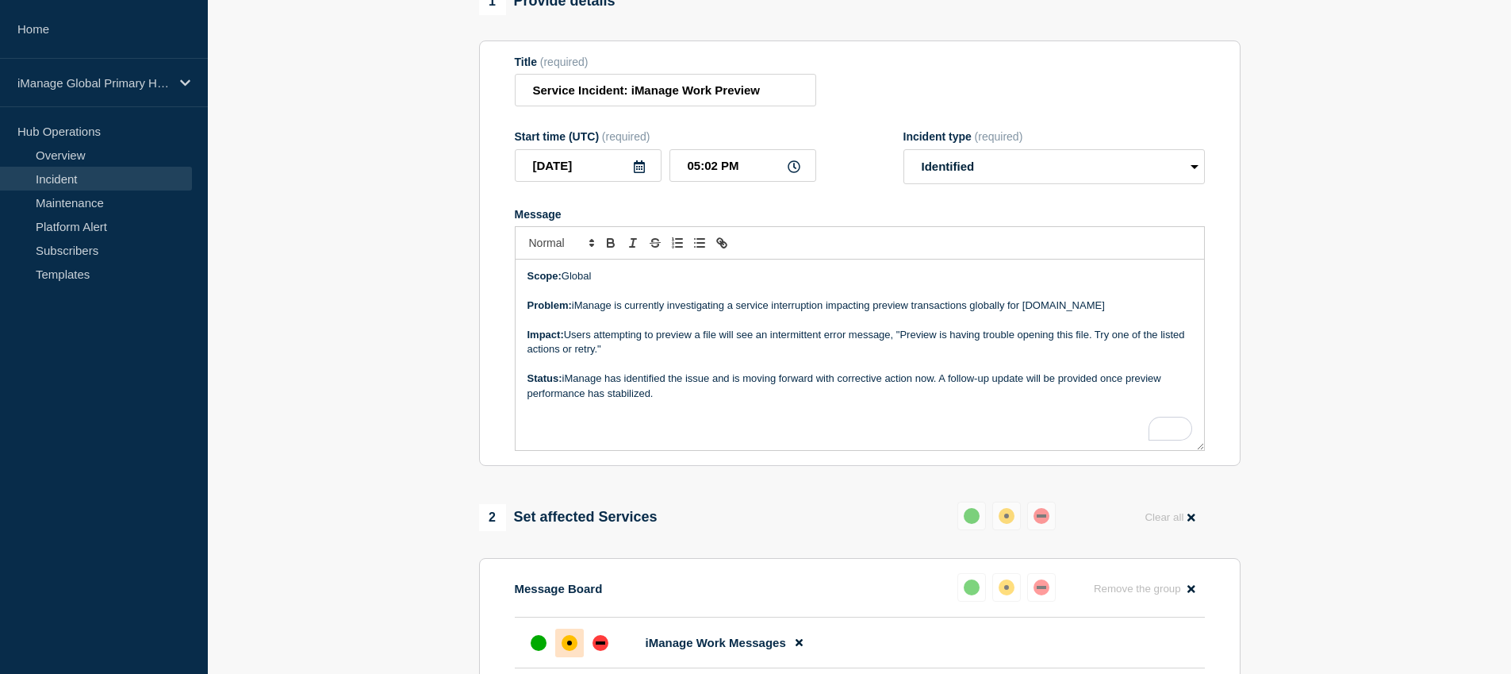
click at [1010, 392] on p "Status: iManage has identified the issue and is moving forward with corrective …" at bounding box center [860, 385] width 665 height 29
click at [814, 420] on div "Scope: Global Problem: iManage is currently investigating a service interruptio…" at bounding box center [860, 354] width 689 height 190
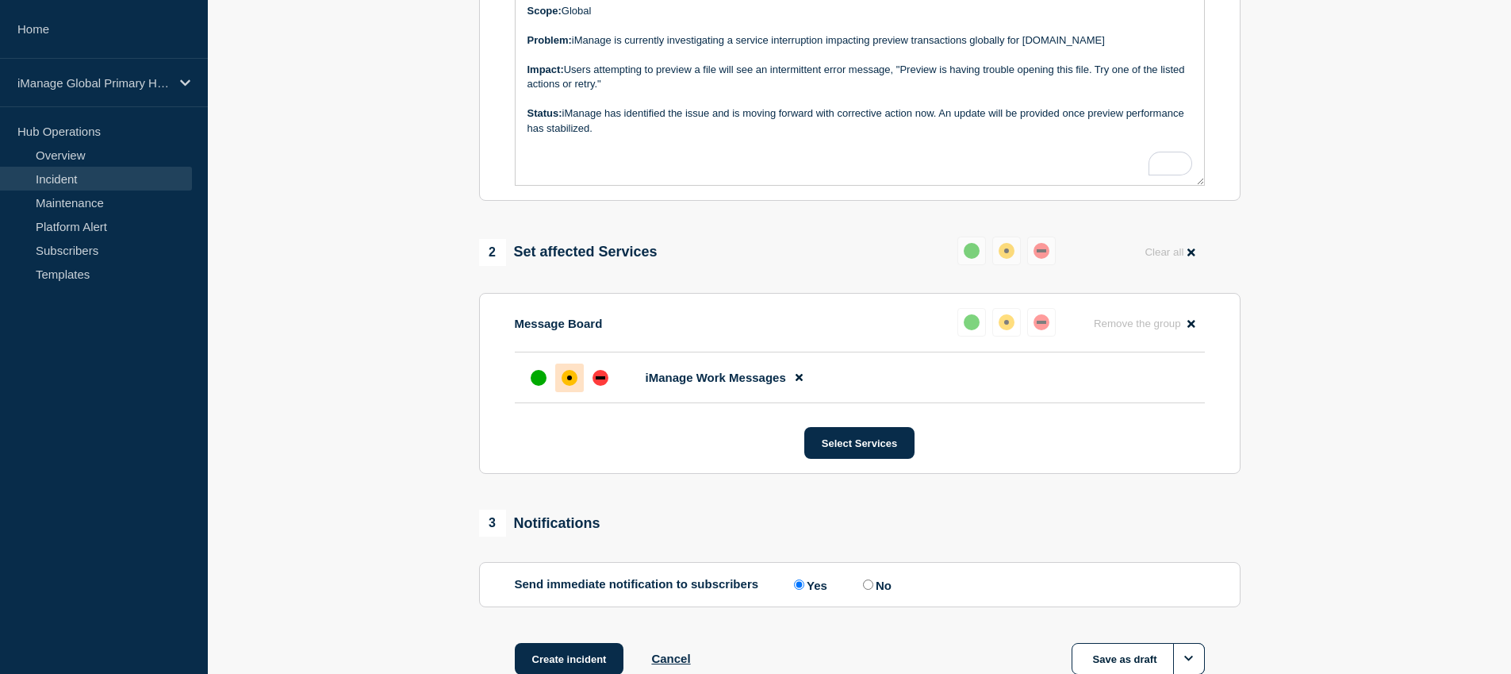
scroll to position [542, 0]
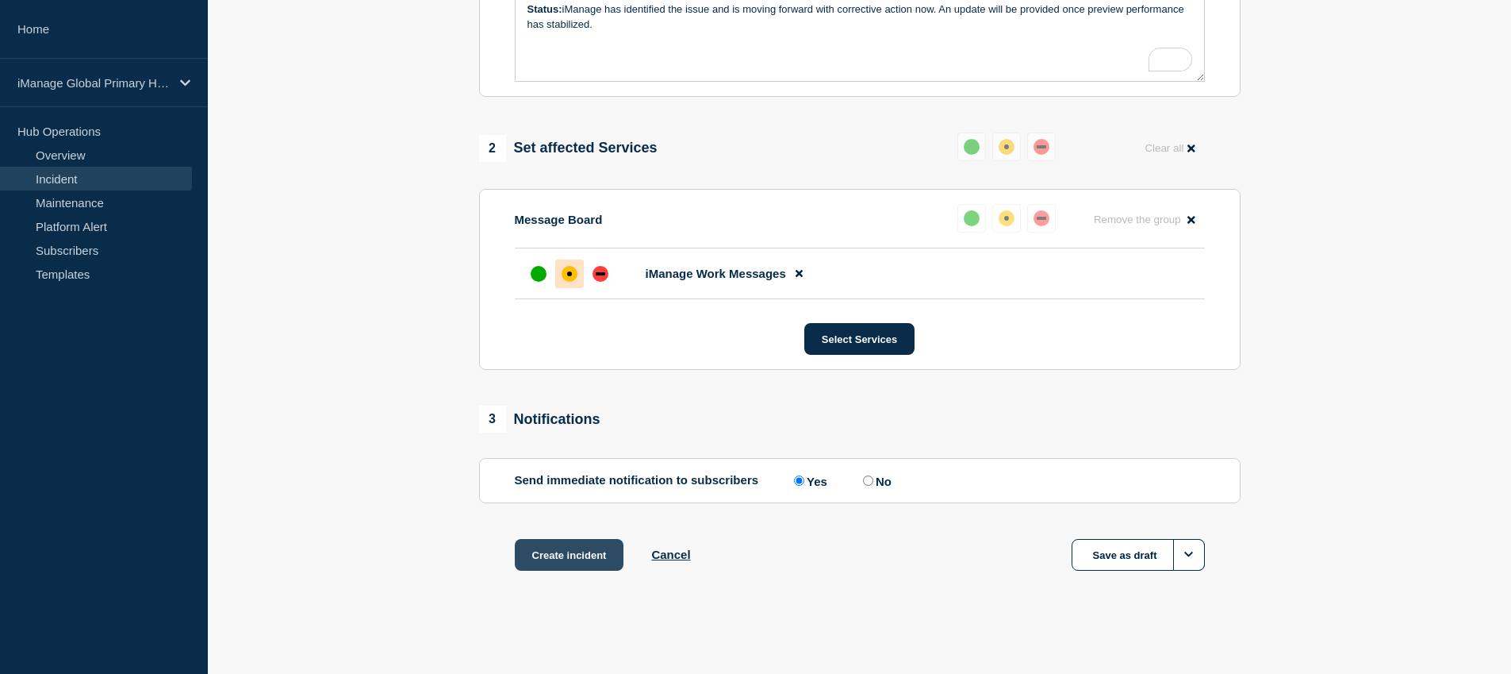
click at [578, 556] on button "Create incident" at bounding box center [569, 555] width 109 height 32
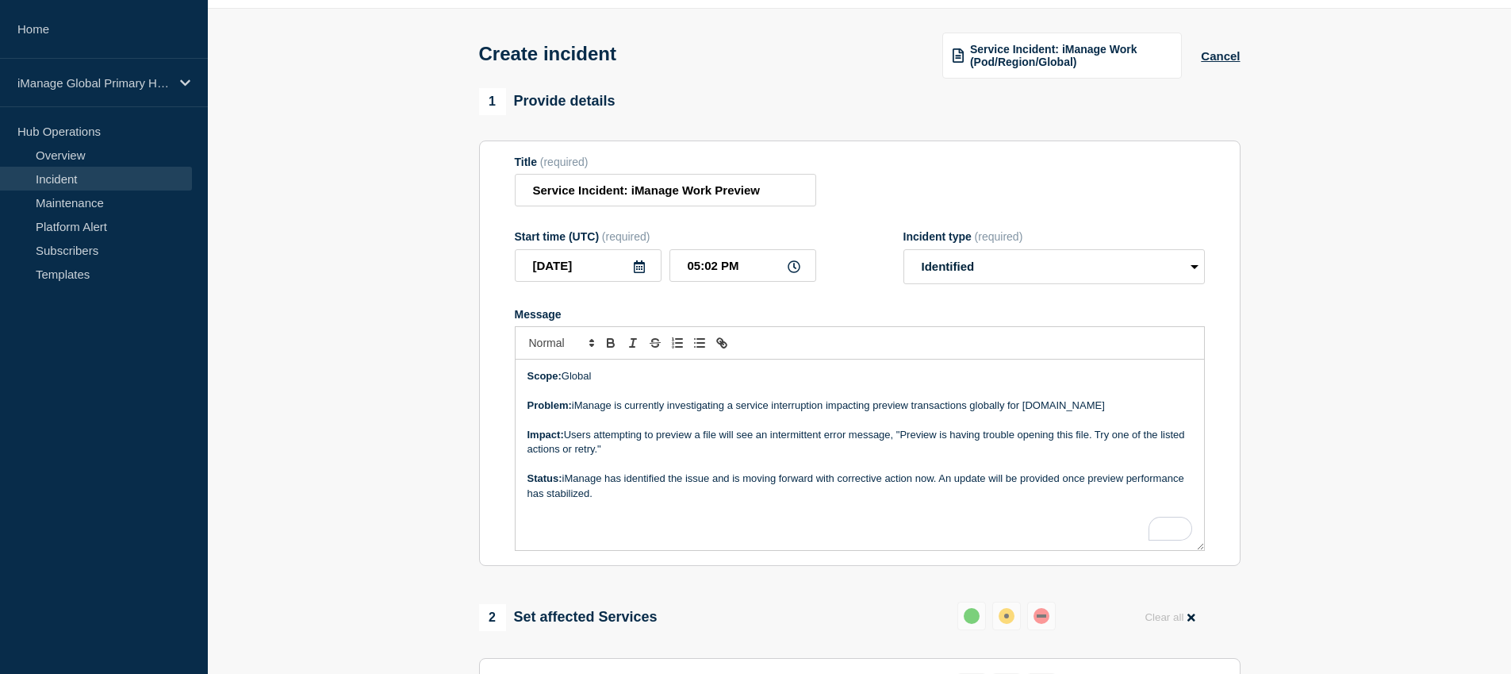
scroll to position [0, 0]
